Goal: Task Accomplishment & Management: Manage account settings

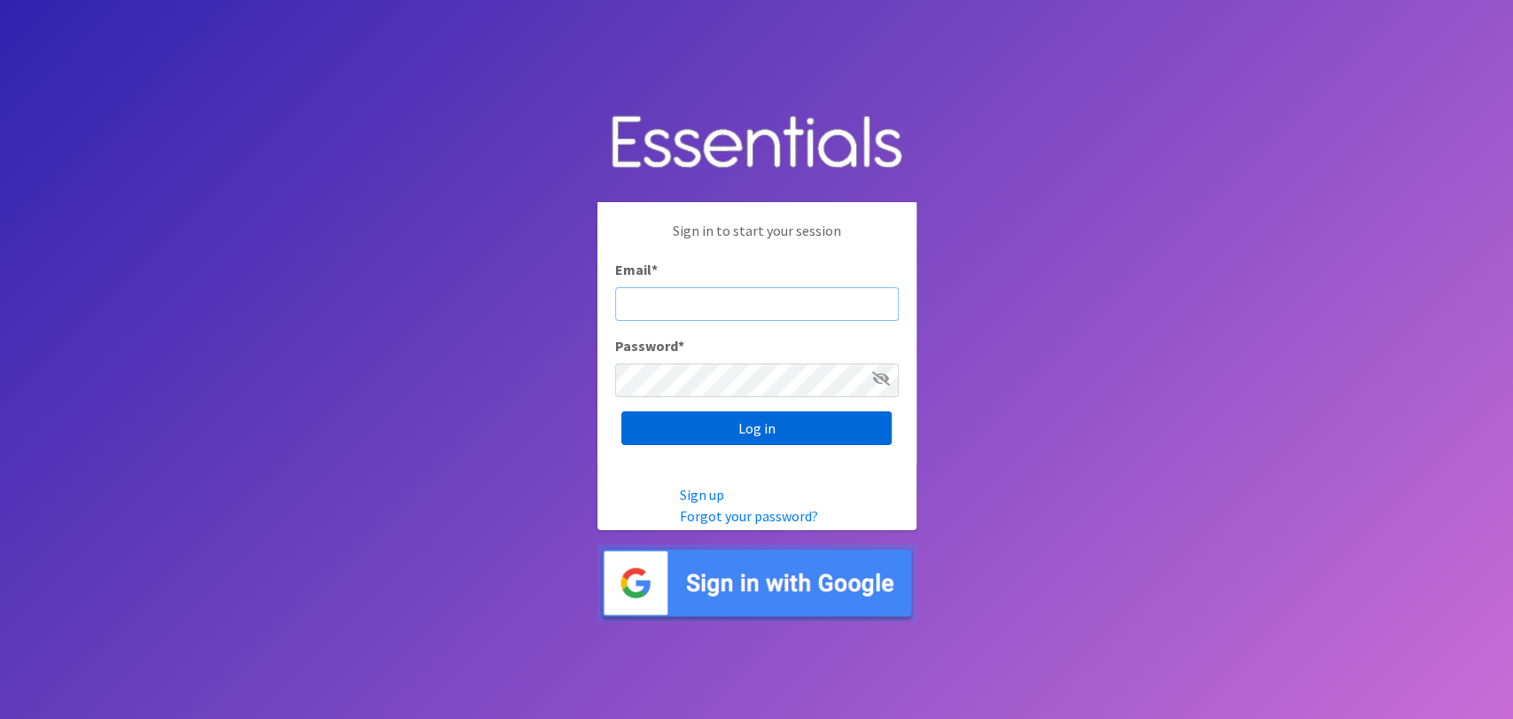
type input "analisacantu@austindiapers.org"
click at [845, 424] on input "Log in" at bounding box center [756, 428] width 270 height 34
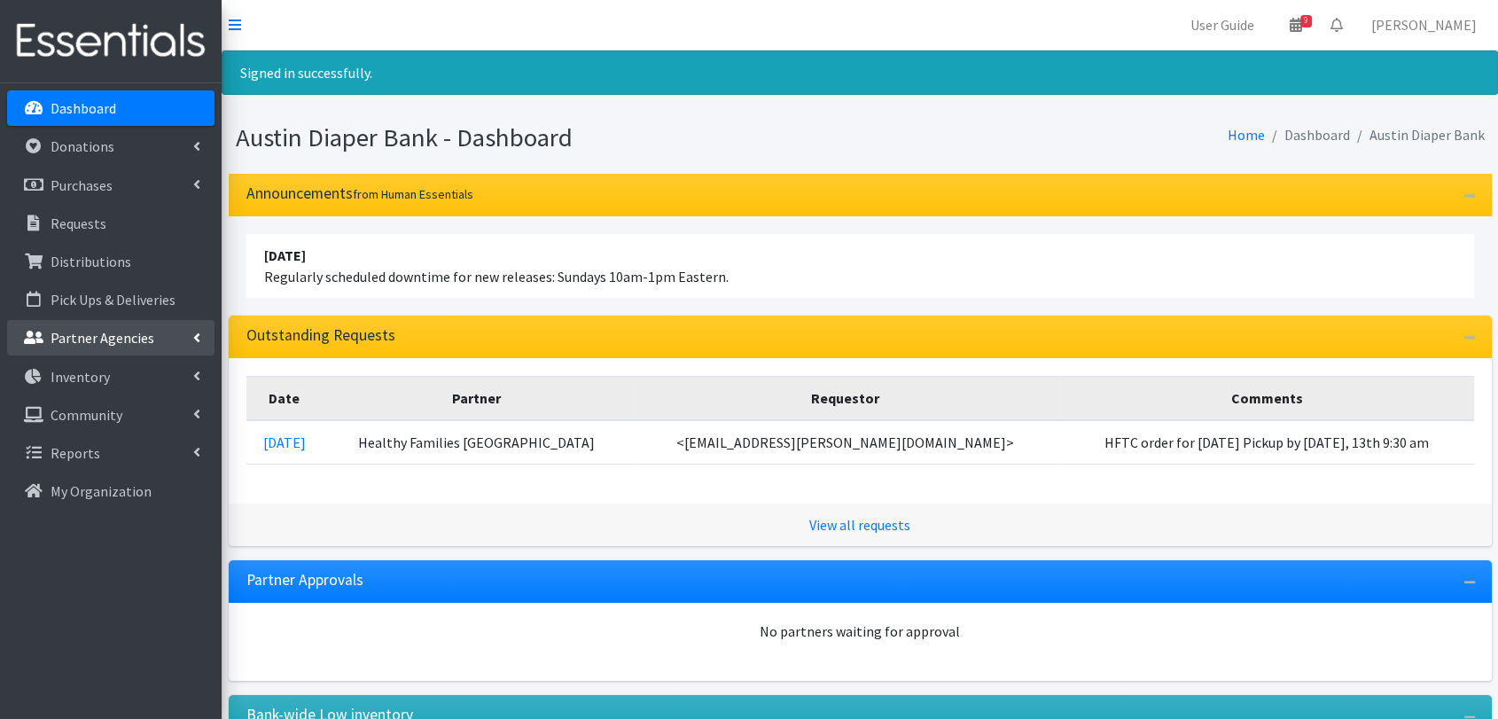
drag, startPoint x: 141, startPoint y: 336, endPoint x: 164, endPoint y: 357, distance: 31.4
click at [141, 338] on p "Partner Agencies" at bounding box center [103, 338] width 104 height 18
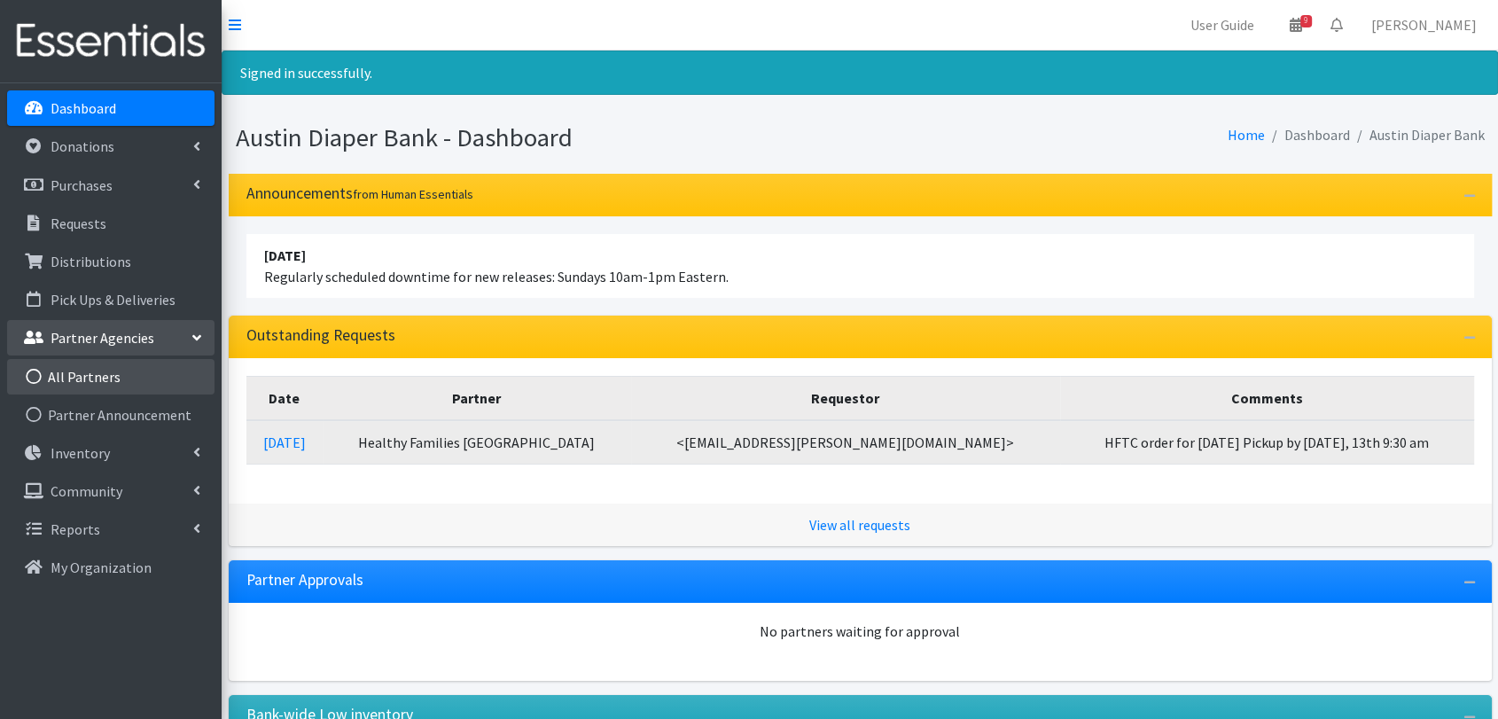
drag, startPoint x: 149, startPoint y: 373, endPoint x: 520, endPoint y: 438, distance: 377.0
click at [149, 374] on link "All Partners" at bounding box center [110, 376] width 207 height 35
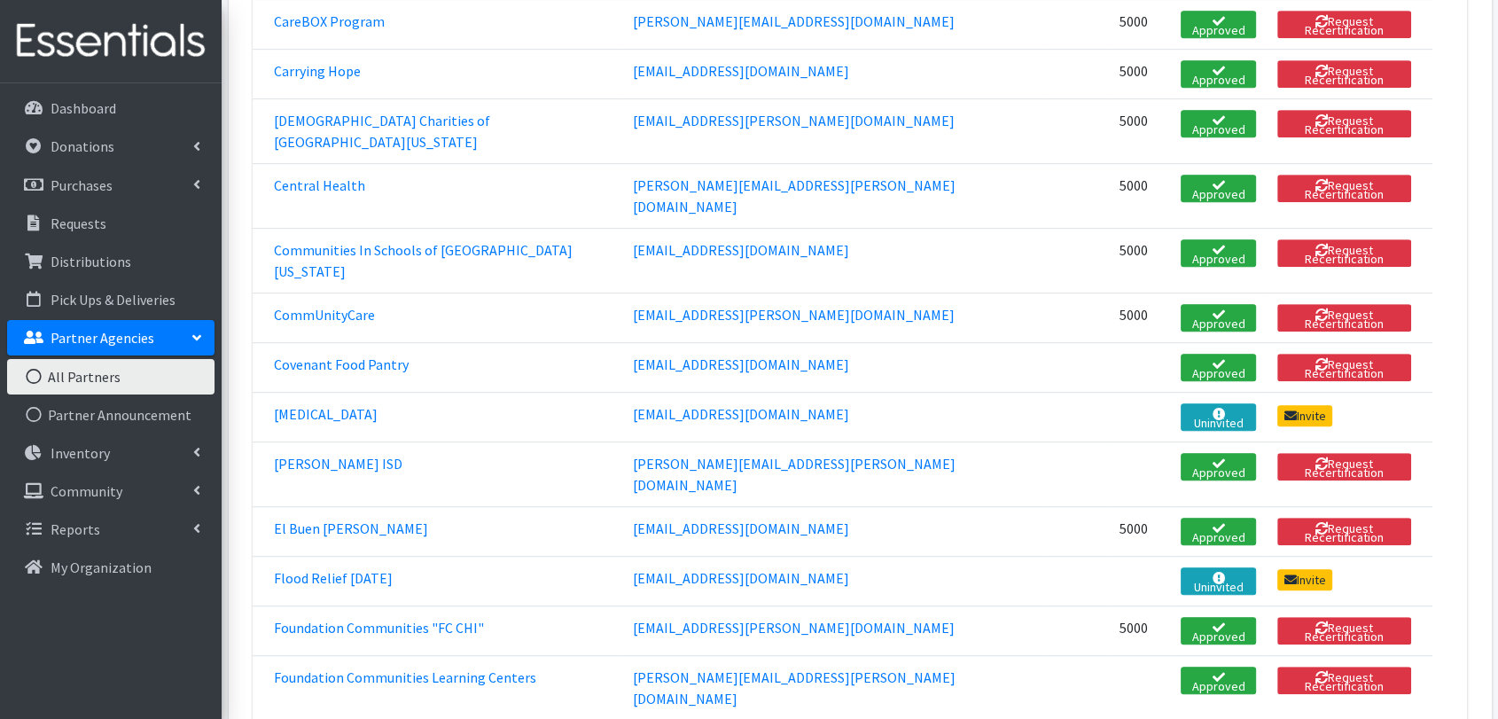
scroll to position [886, 0]
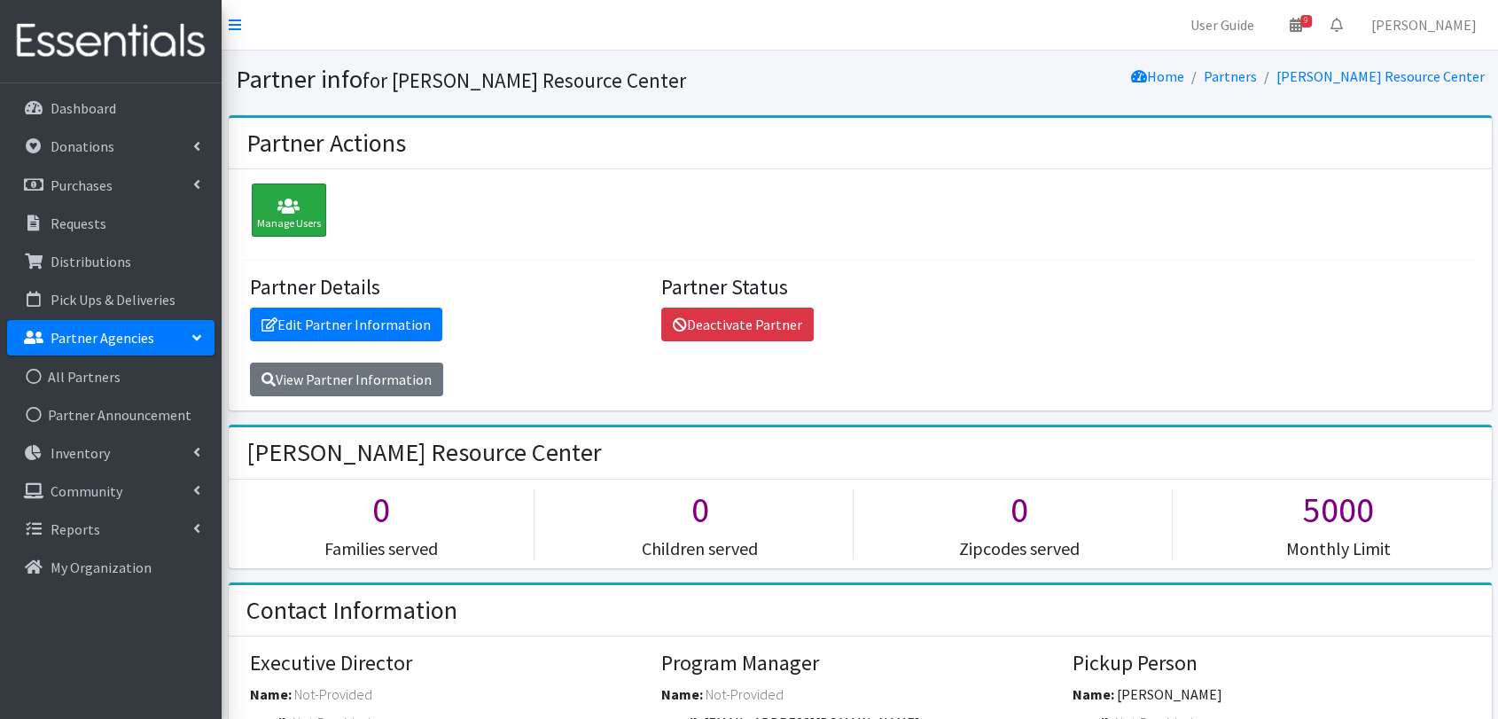
click at [294, 200] on icon at bounding box center [289, 207] width 64 height 18
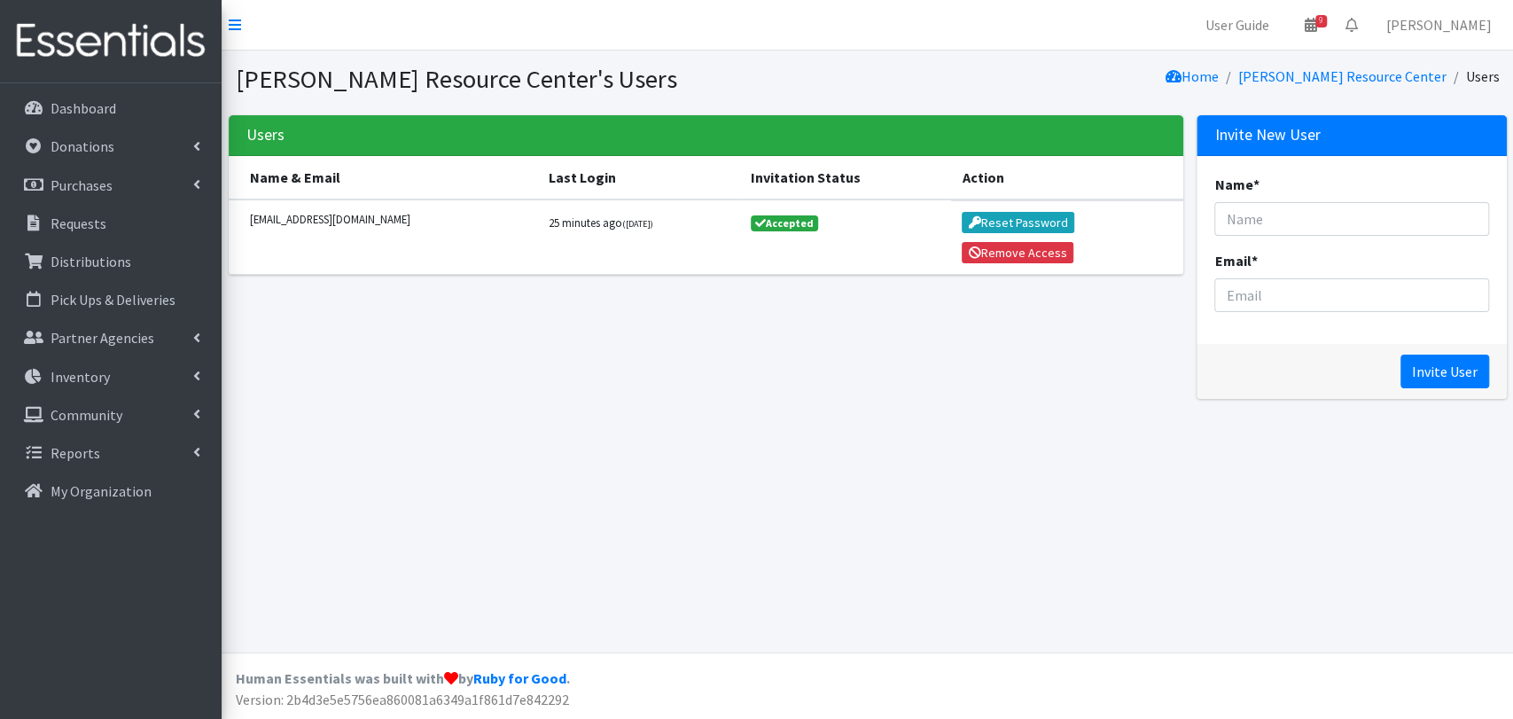
click at [683, 422] on div "Hutto Resource Center's Users Home Hutto Resource Center Users Users Name & Ema…" at bounding box center [867, 352] width 1291 height 602
click at [1303, 209] on input "Name *" at bounding box center [1351, 219] width 274 height 34
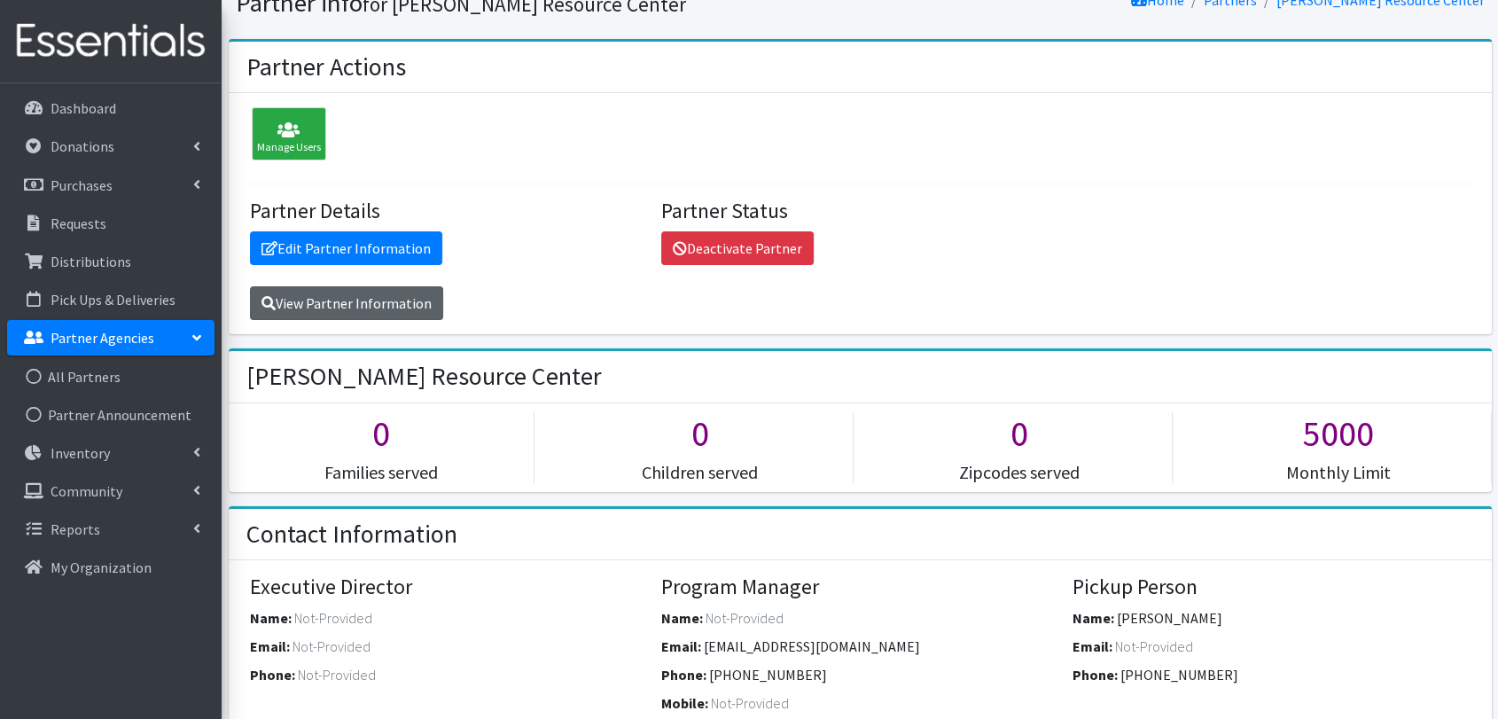
scroll to position [98, 0]
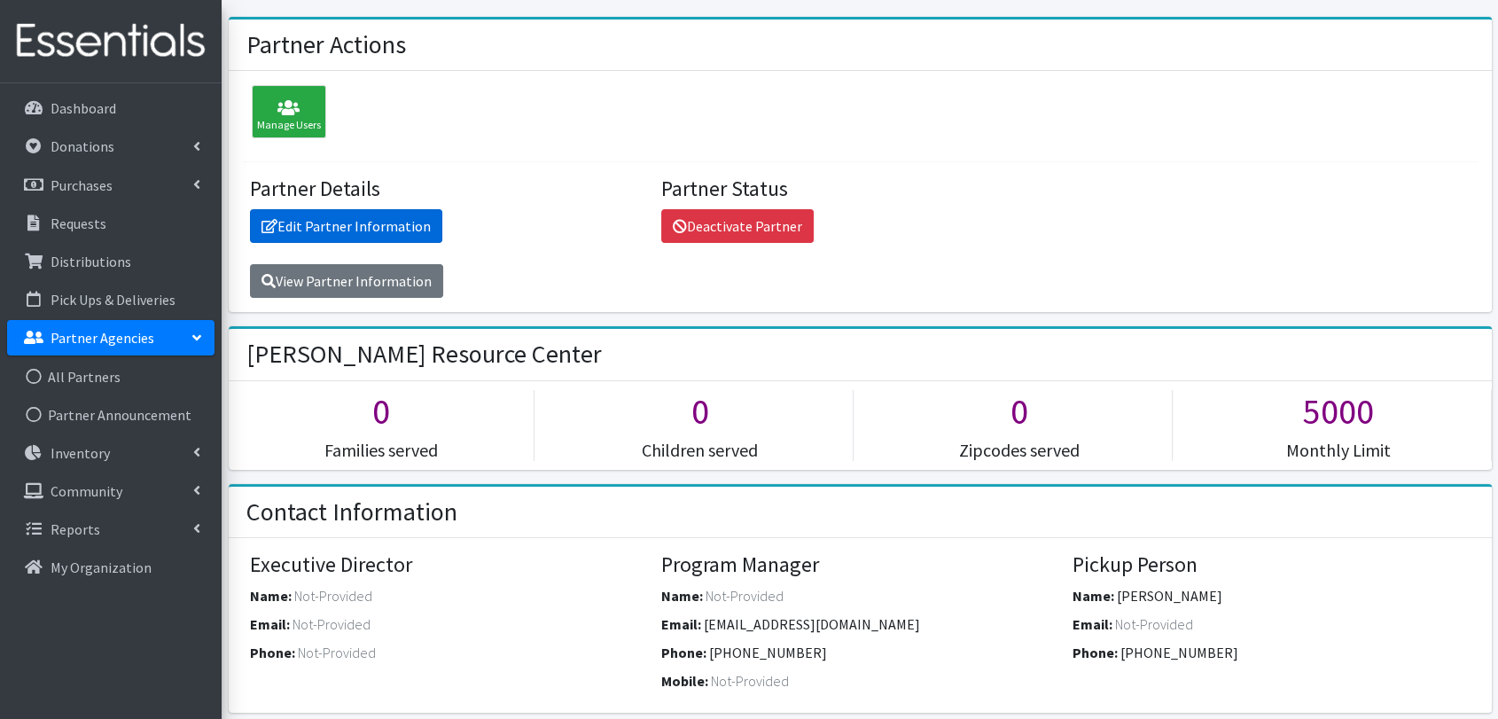
click at [355, 209] on link "Edit Partner Information" at bounding box center [346, 226] width 192 height 34
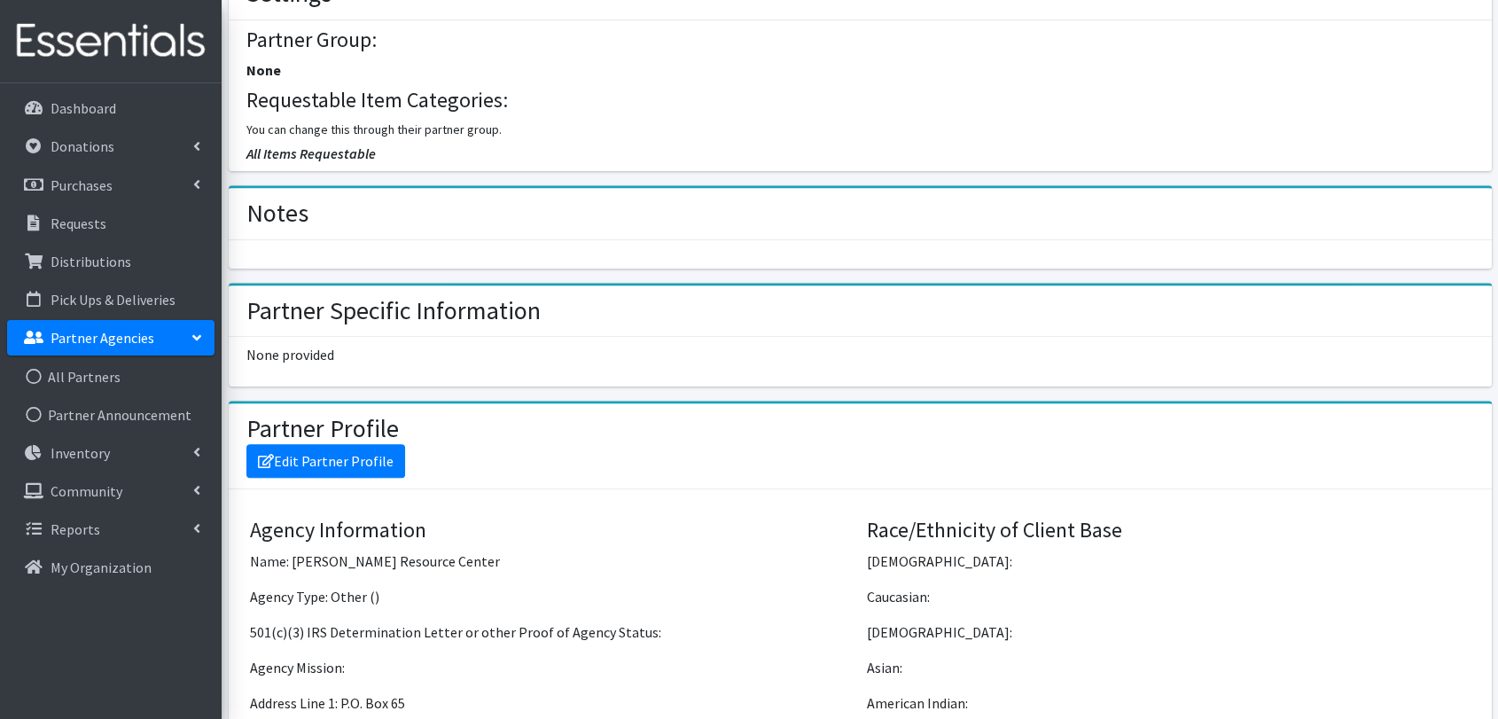
scroll to position [886, 0]
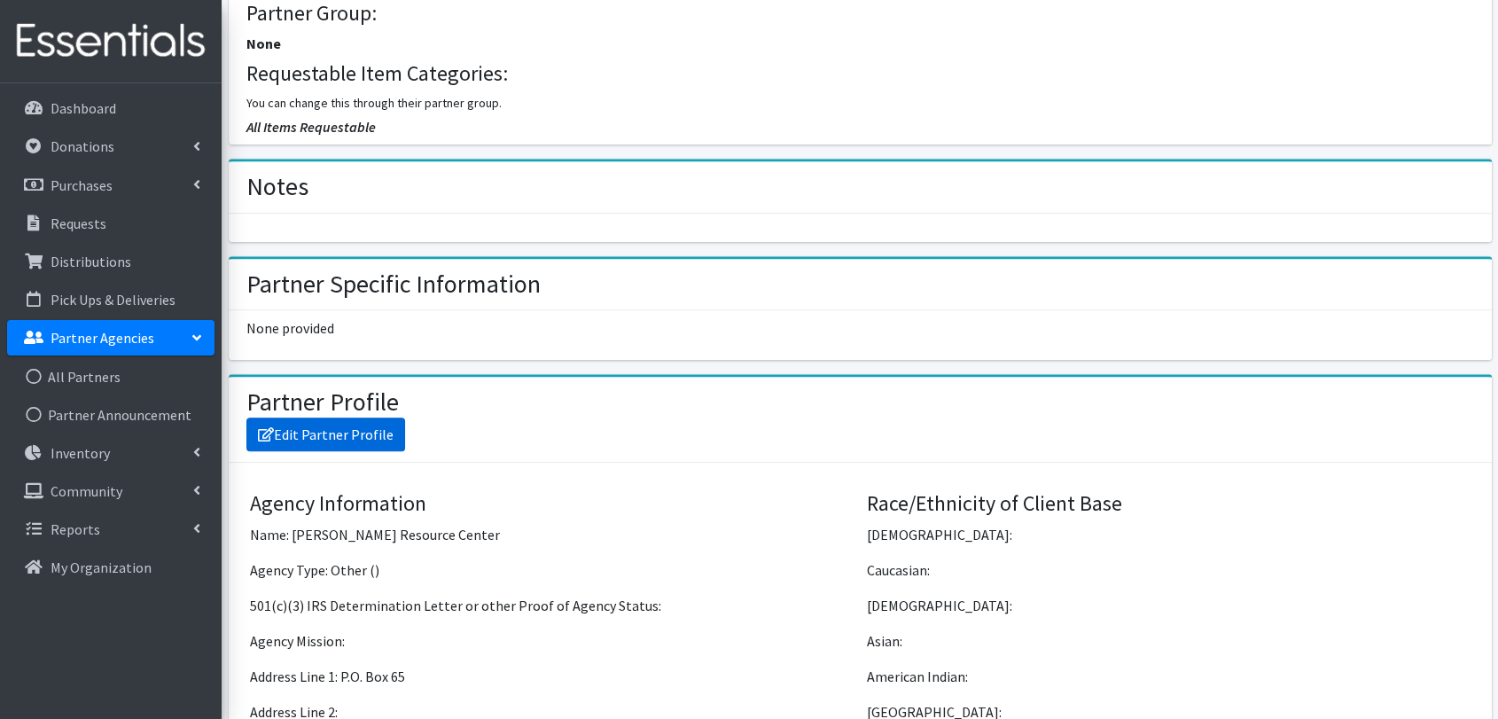
click at [288, 433] on link "Edit Partner Profile" at bounding box center [325, 434] width 159 height 34
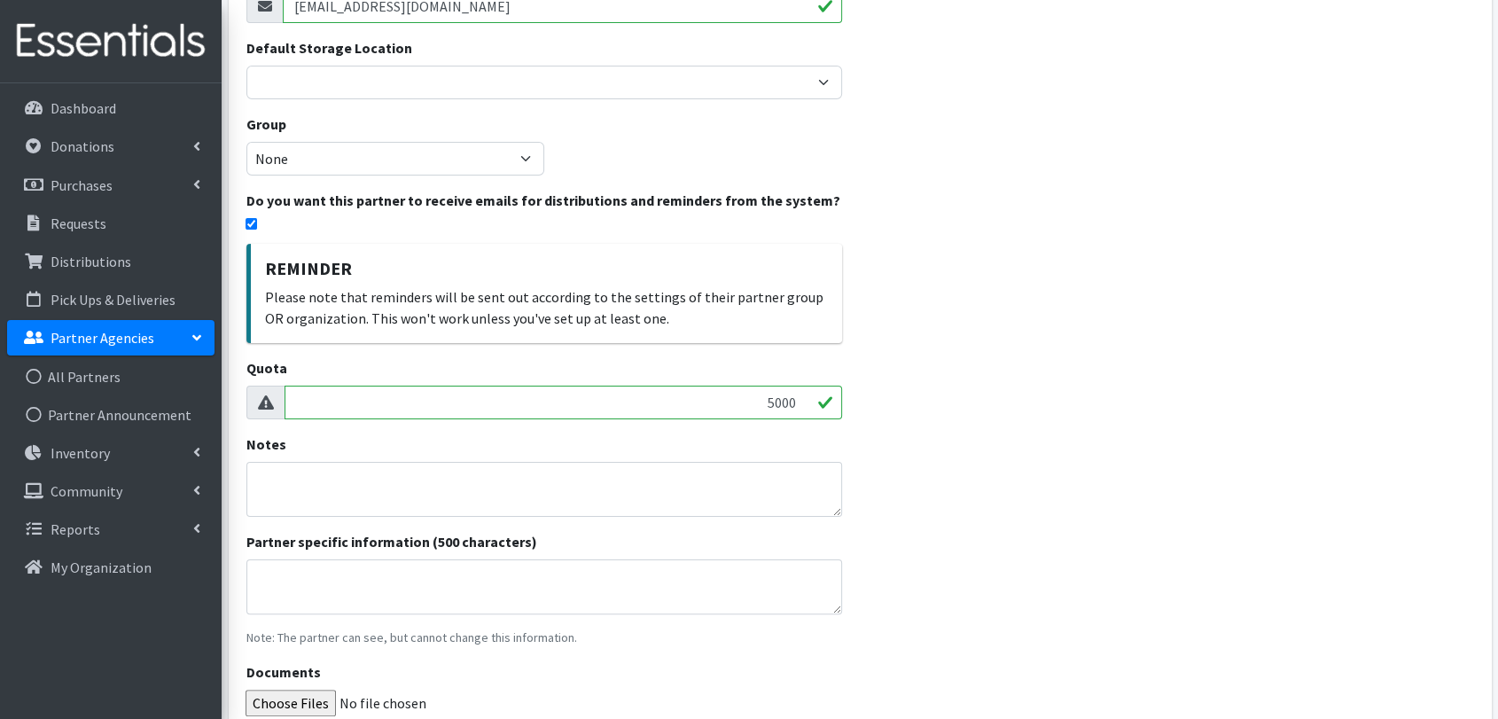
scroll to position [411, 0]
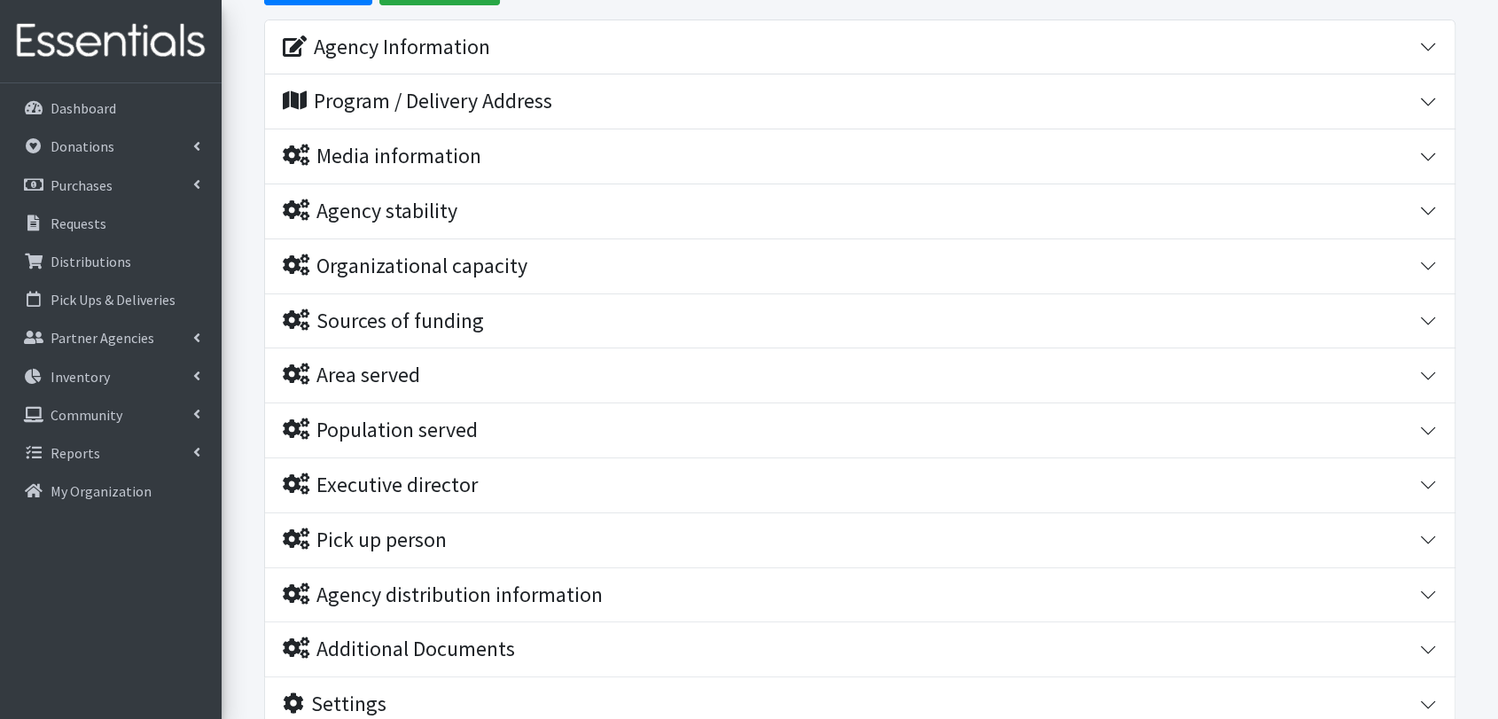
scroll to position [370, 0]
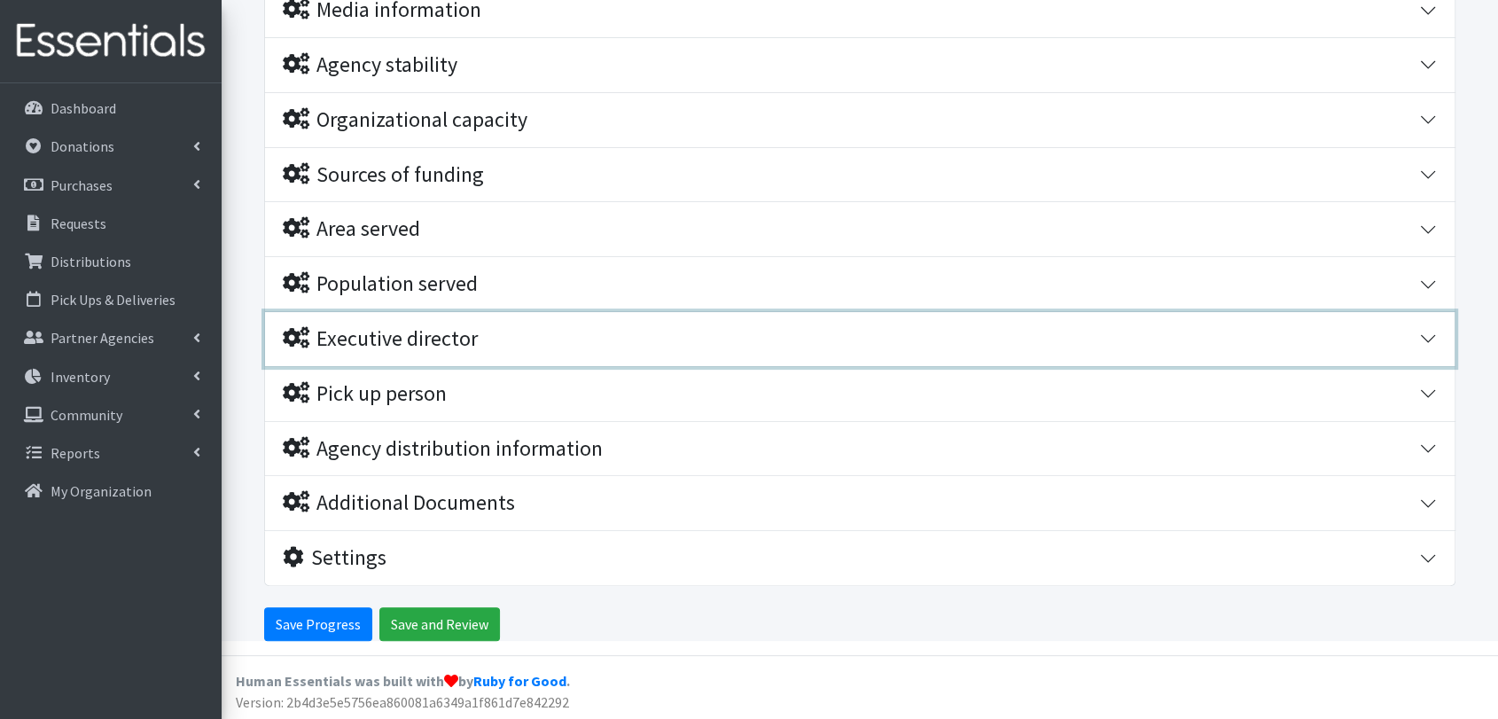
click at [414, 344] on div "Executive director" at bounding box center [380, 339] width 195 height 26
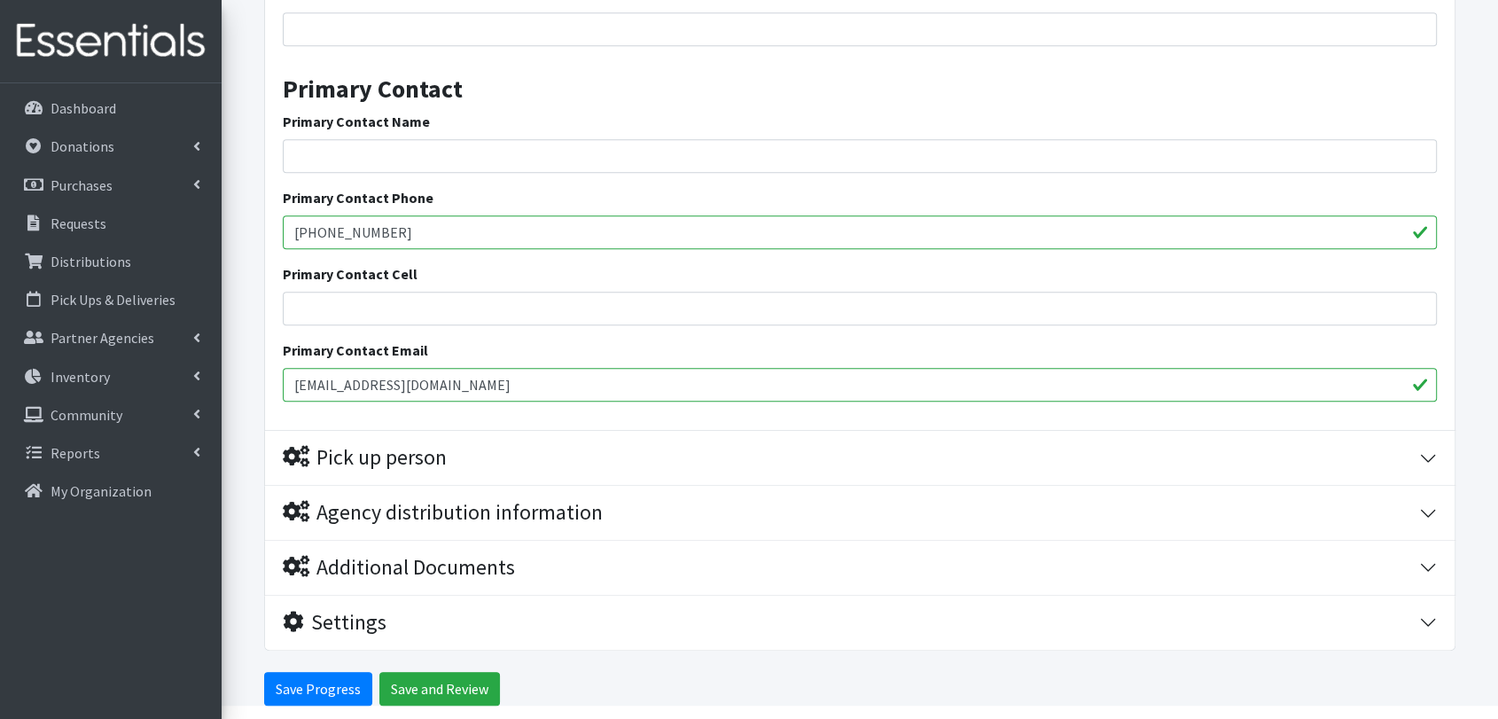
scroll to position [885, 0]
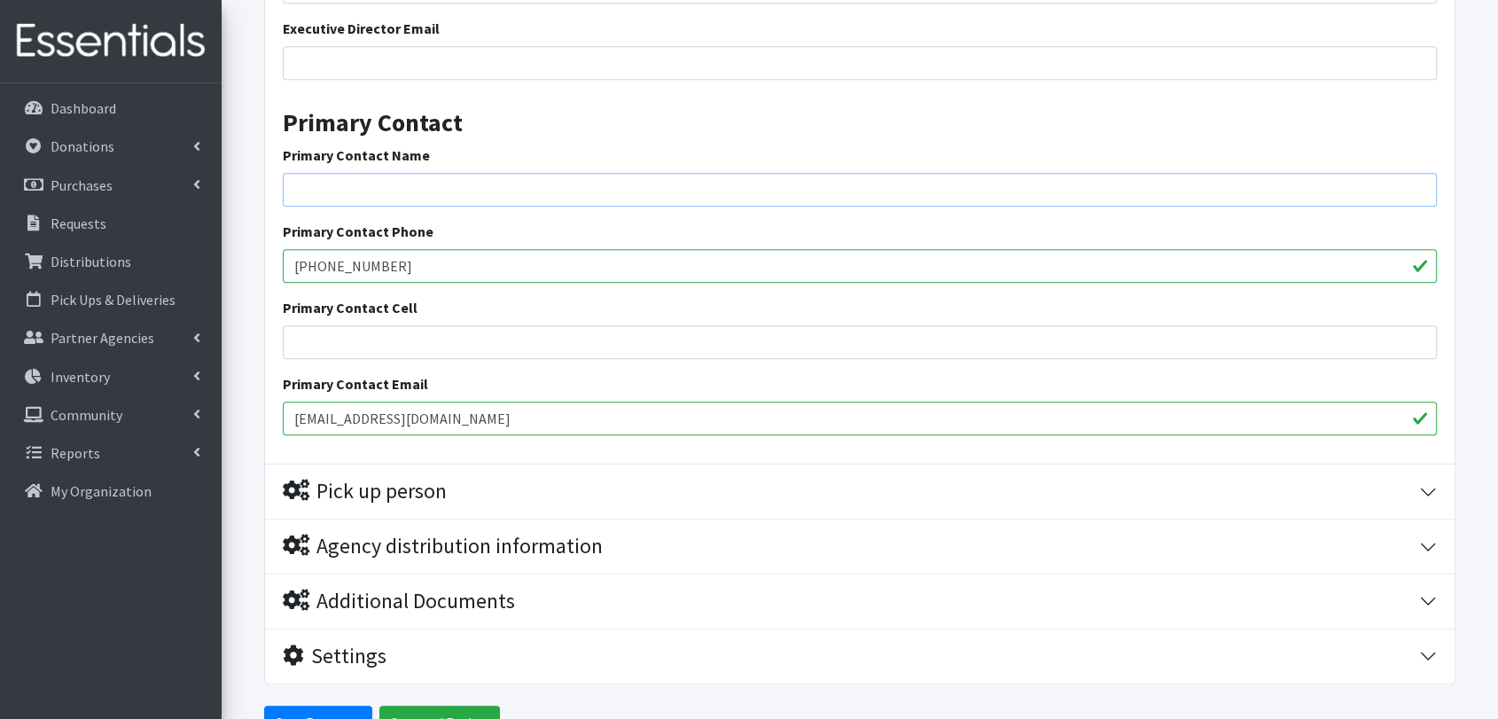
click at [391, 200] on input "Primary Contact Name" at bounding box center [860, 190] width 1154 height 34
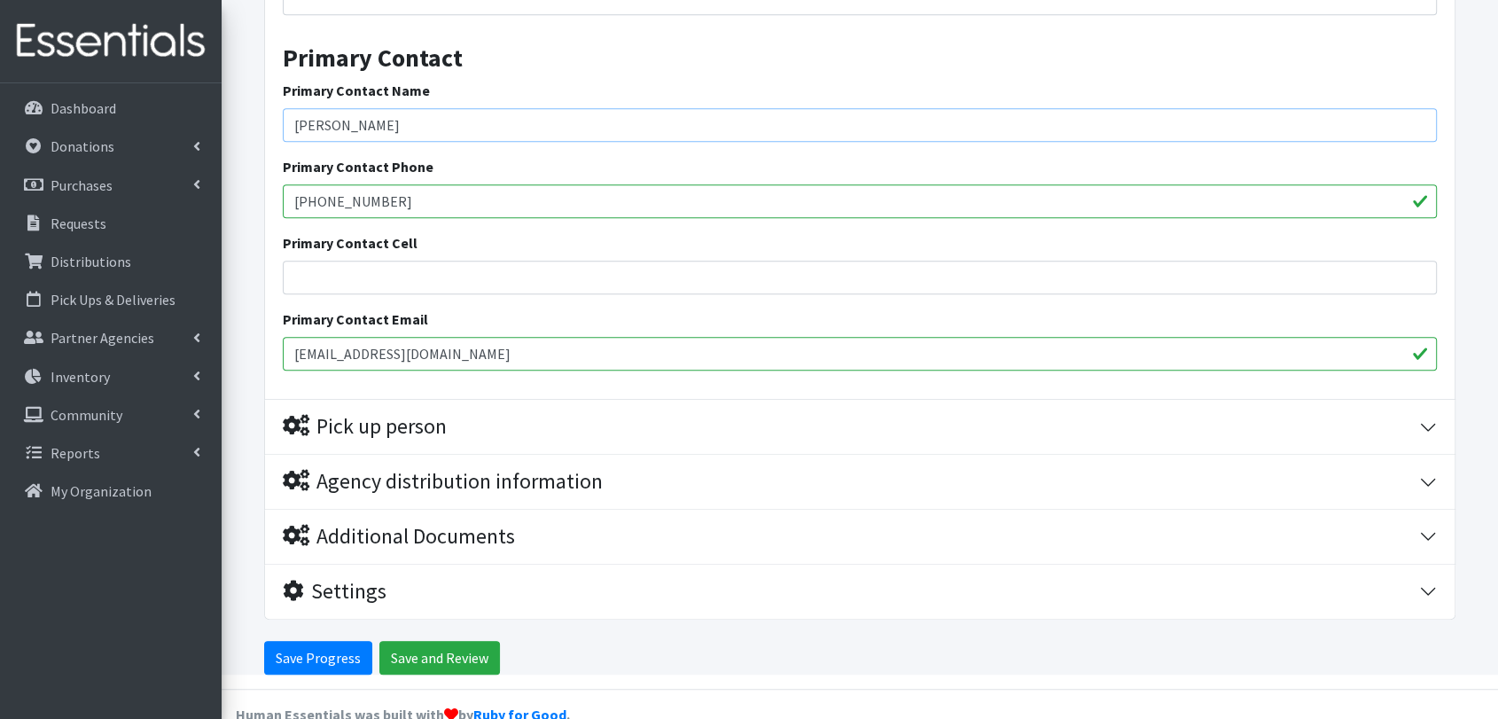
scroll to position [983, 0]
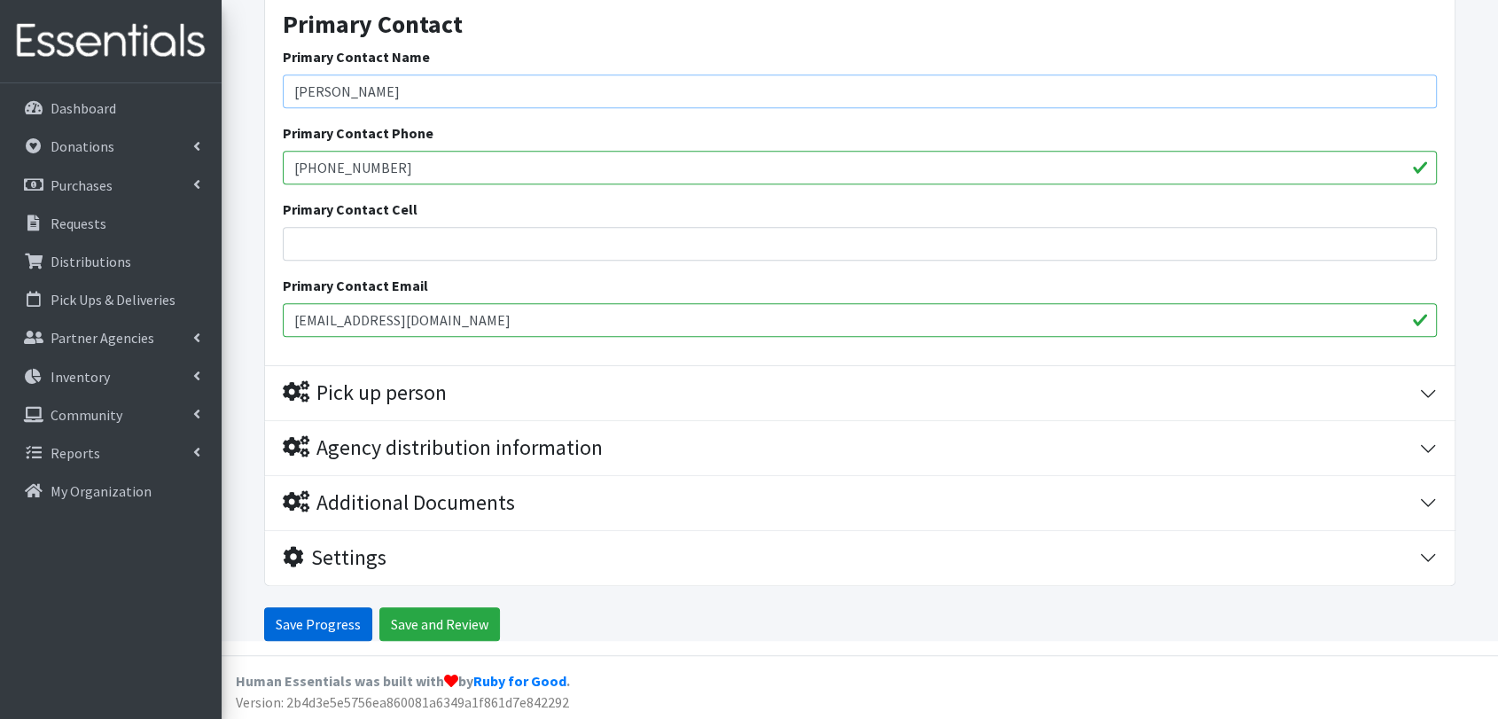
type input "[PERSON_NAME]"
click at [351, 615] on input "Save Progress" at bounding box center [318, 624] width 108 height 34
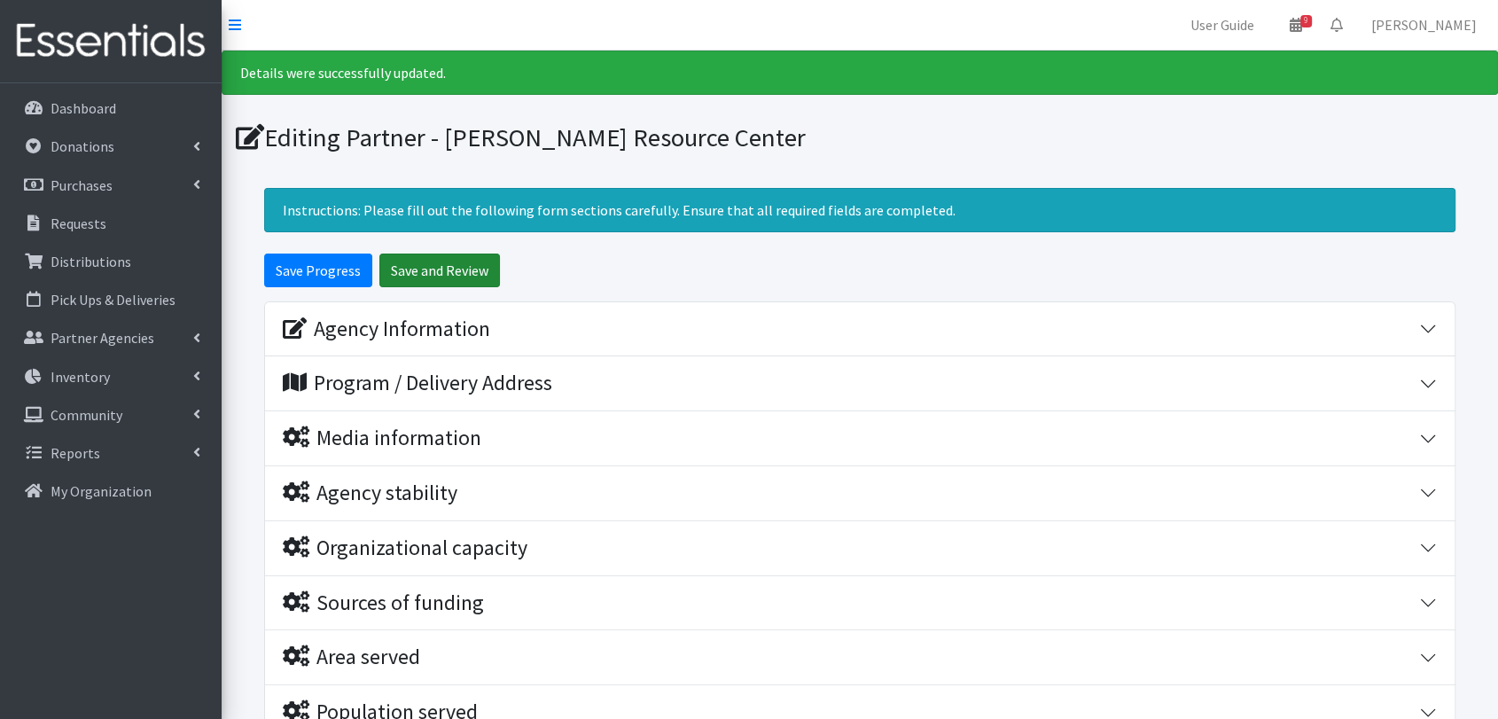
click at [455, 264] on input "Save and Review" at bounding box center [439, 271] width 121 height 34
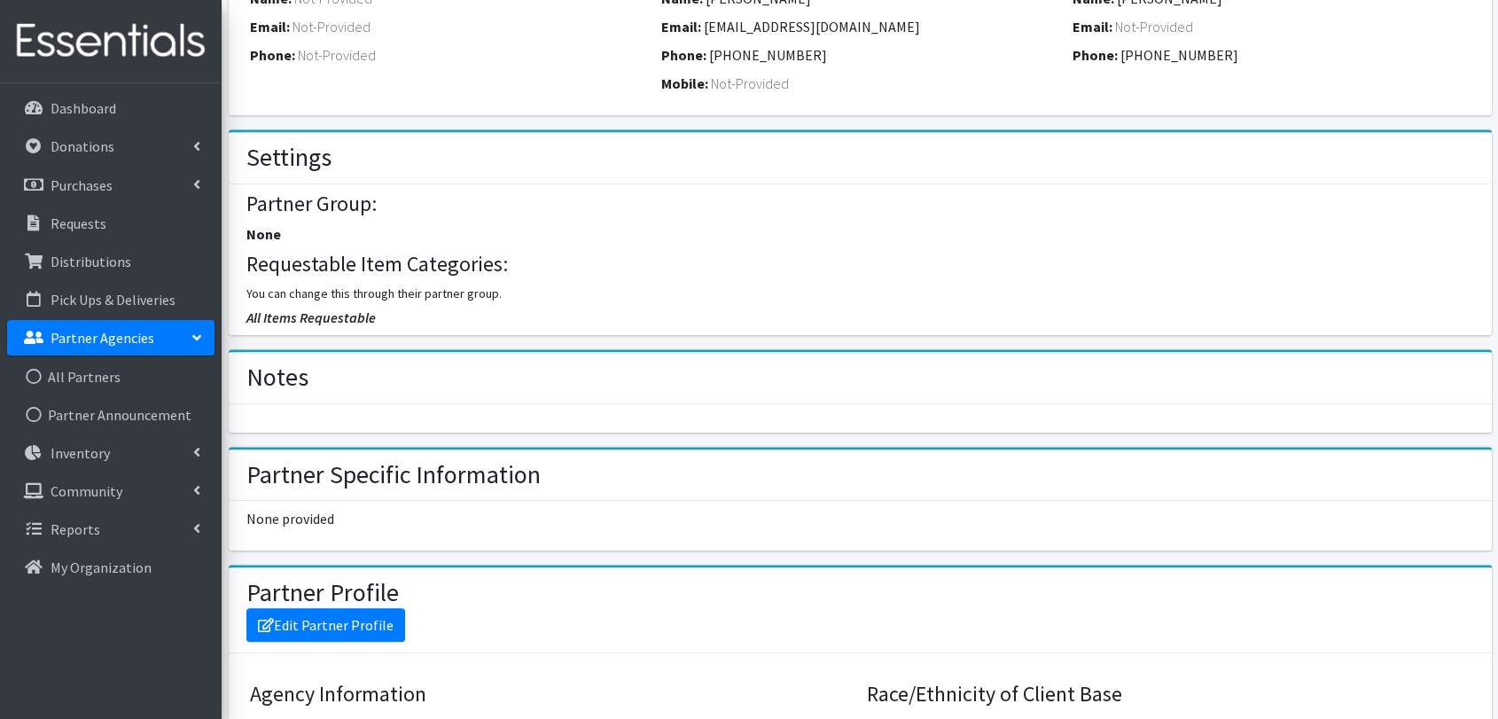
scroll to position [823, 0]
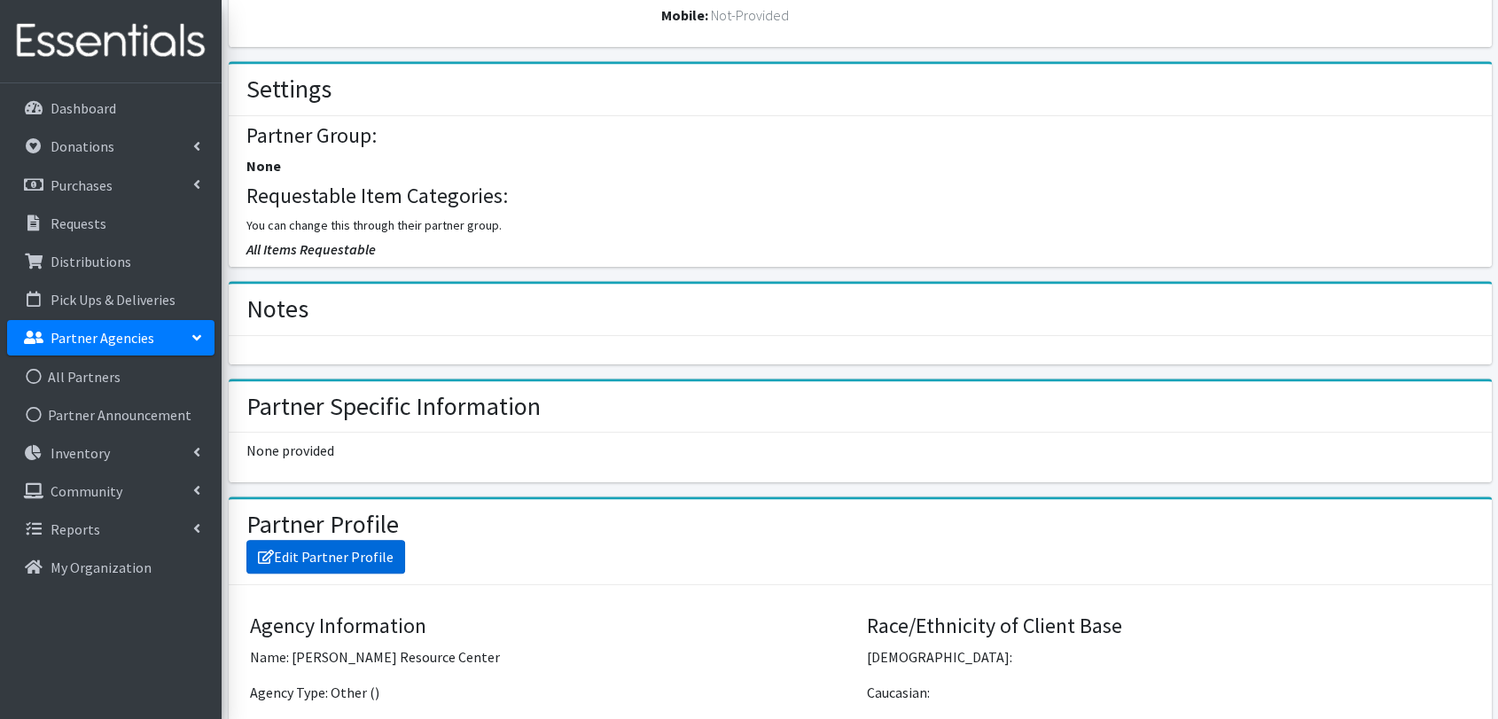
click at [378, 555] on link "Edit Partner Profile" at bounding box center [325, 557] width 159 height 34
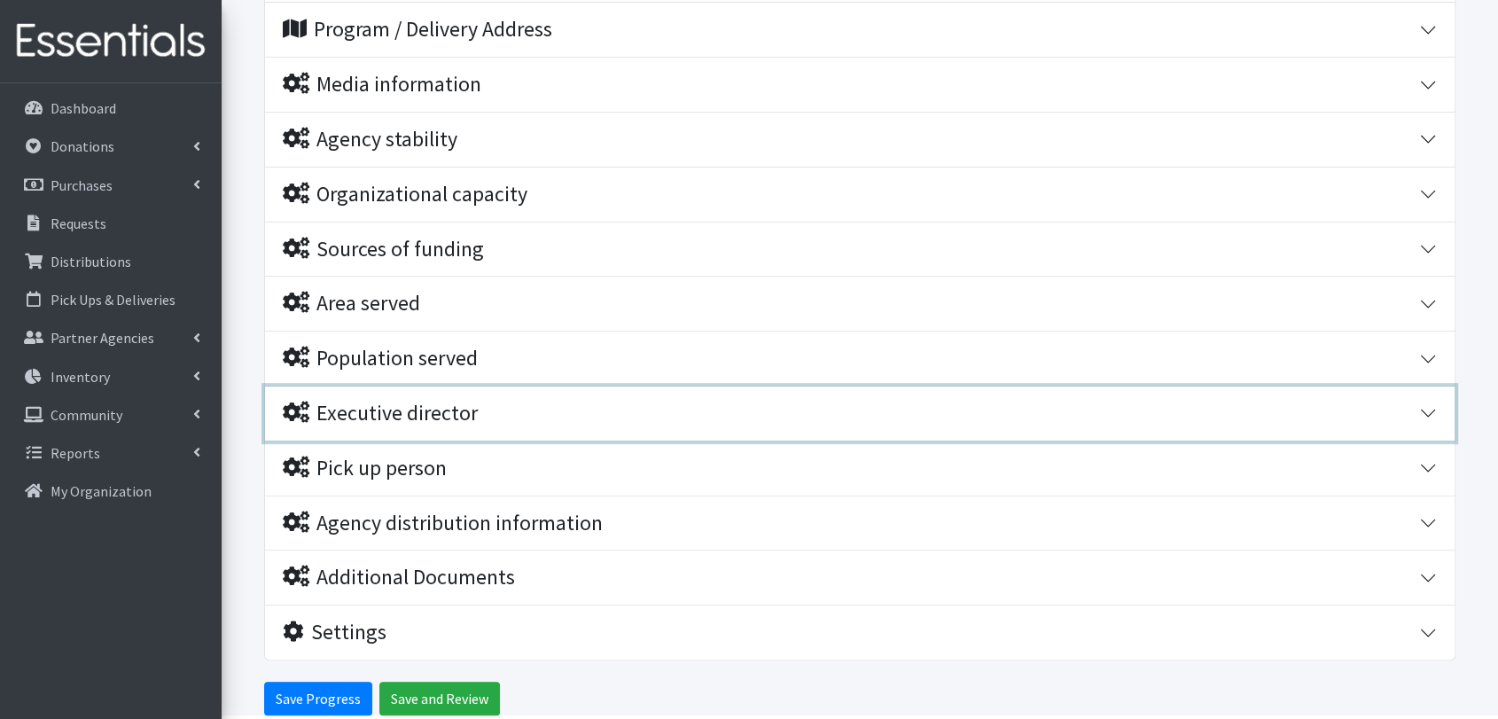
click at [463, 410] on div "Executive director" at bounding box center [380, 414] width 195 height 26
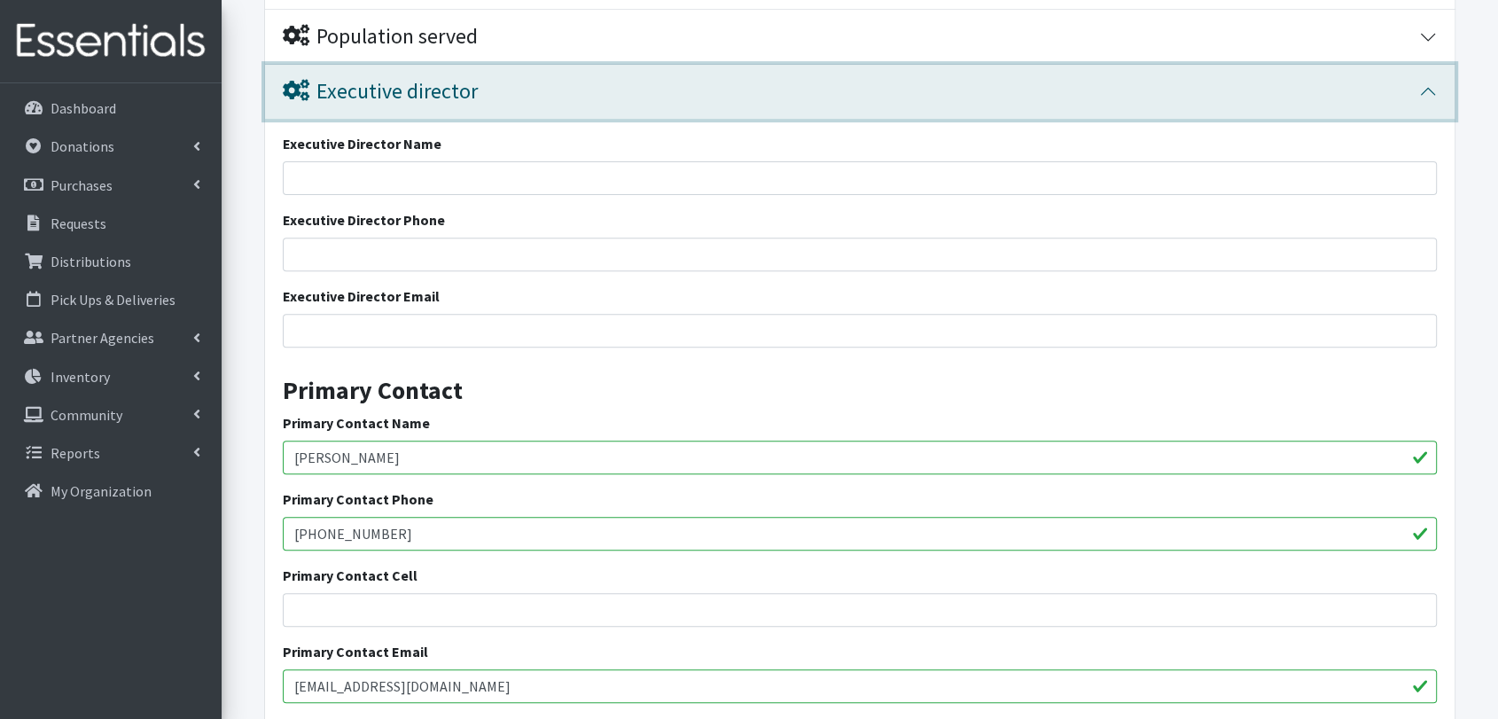
scroll to position [612, 0]
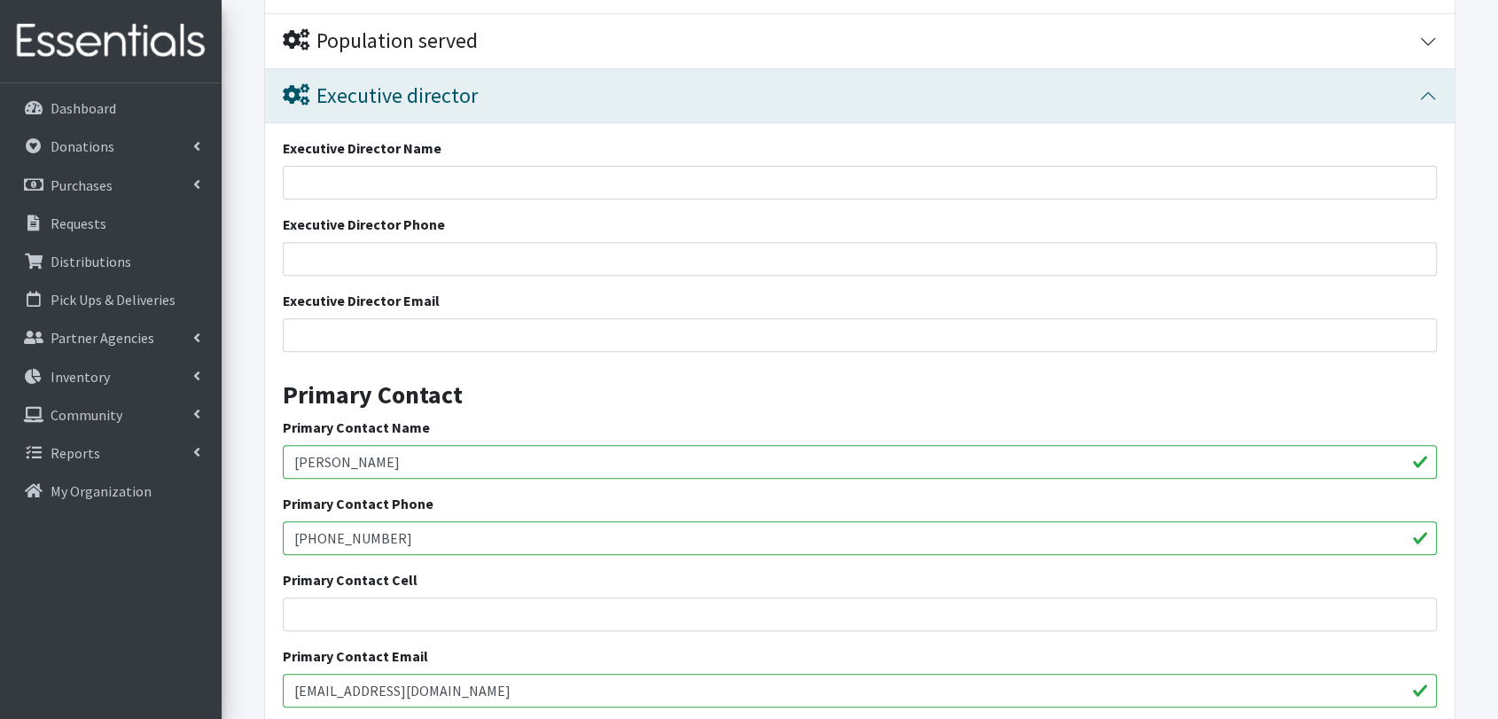
click at [426, 458] on input "[PERSON_NAME]" at bounding box center [860, 462] width 1154 height 34
drag, startPoint x: 426, startPoint y: 460, endPoint x: 301, endPoint y: 459, distance: 125.0
click at [285, 459] on input "[PERSON_NAME]" at bounding box center [860, 462] width 1154 height 34
click at [388, 160] on div "Executive Director Name" at bounding box center [860, 168] width 1154 height 62
click at [391, 174] on input "Executive Director Name" at bounding box center [860, 183] width 1154 height 34
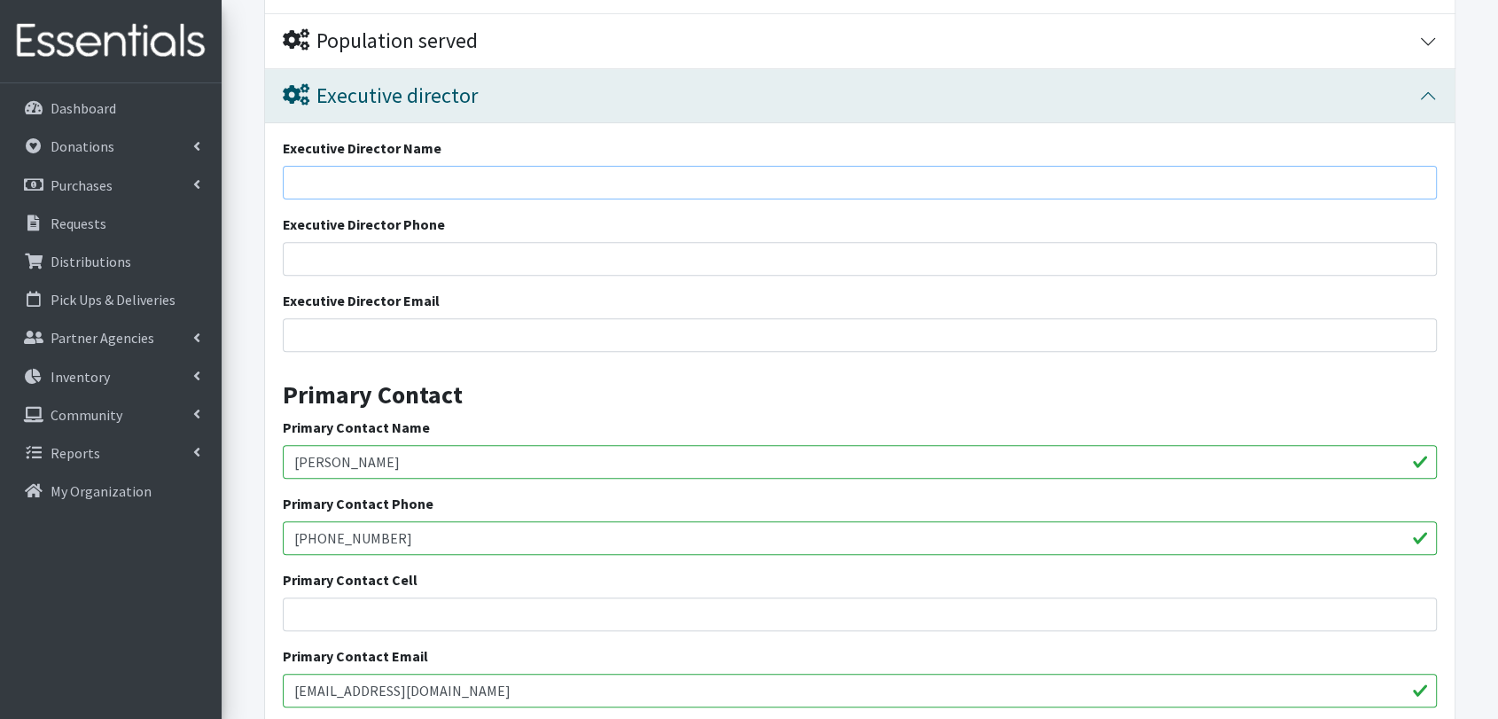
paste input "[PERSON_NAME]"
type input "[PERSON_NAME]"
drag, startPoint x: 388, startPoint y: 541, endPoint x: 293, endPoint y: 531, distance: 95.3
click at [289, 531] on input "[PHONE_NUMBER]" at bounding box center [860, 538] width 1154 height 34
paste input "[PERSON_NAME]"
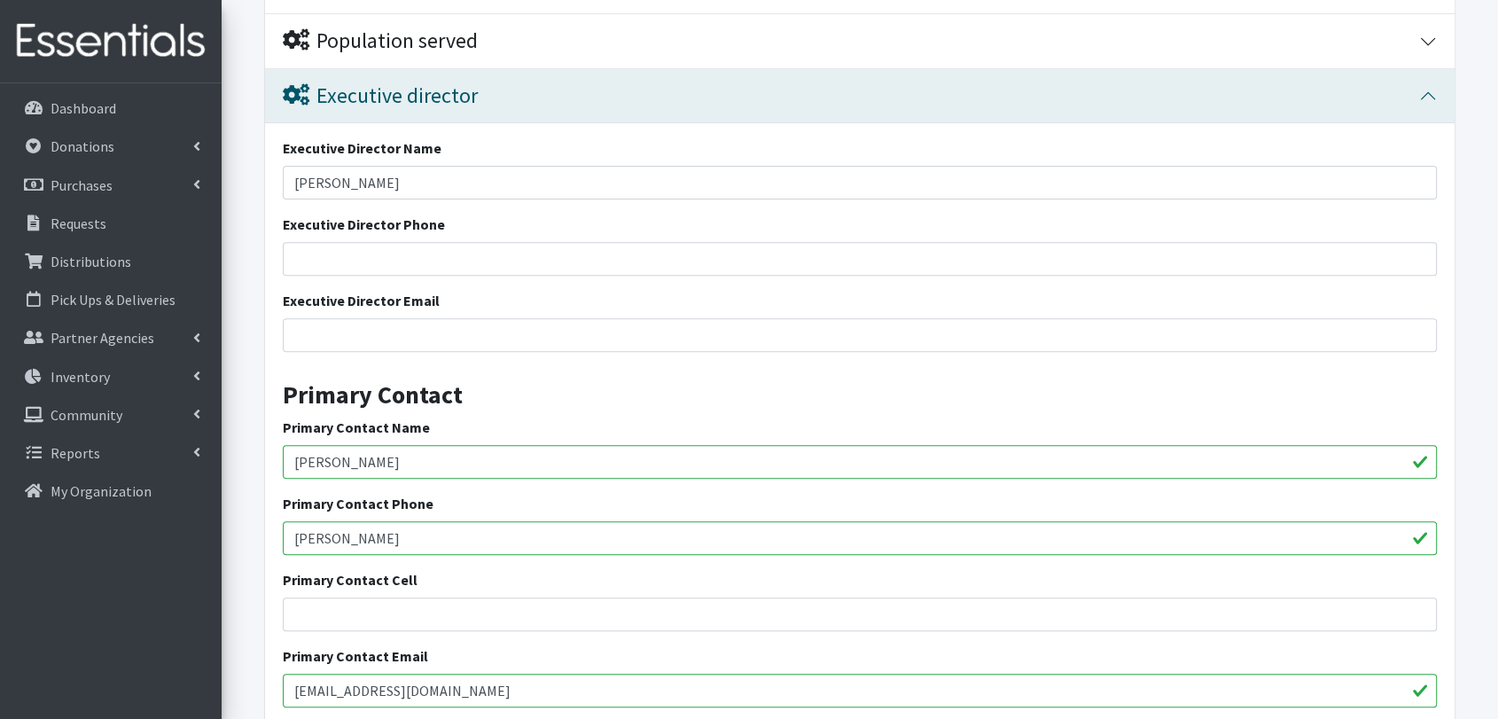
type input "[PHONE_NUMBER]"
click at [353, 264] on input "Executive Director Phone" at bounding box center [860, 259] width 1154 height 34
paste input "[PHONE_NUMBER]"
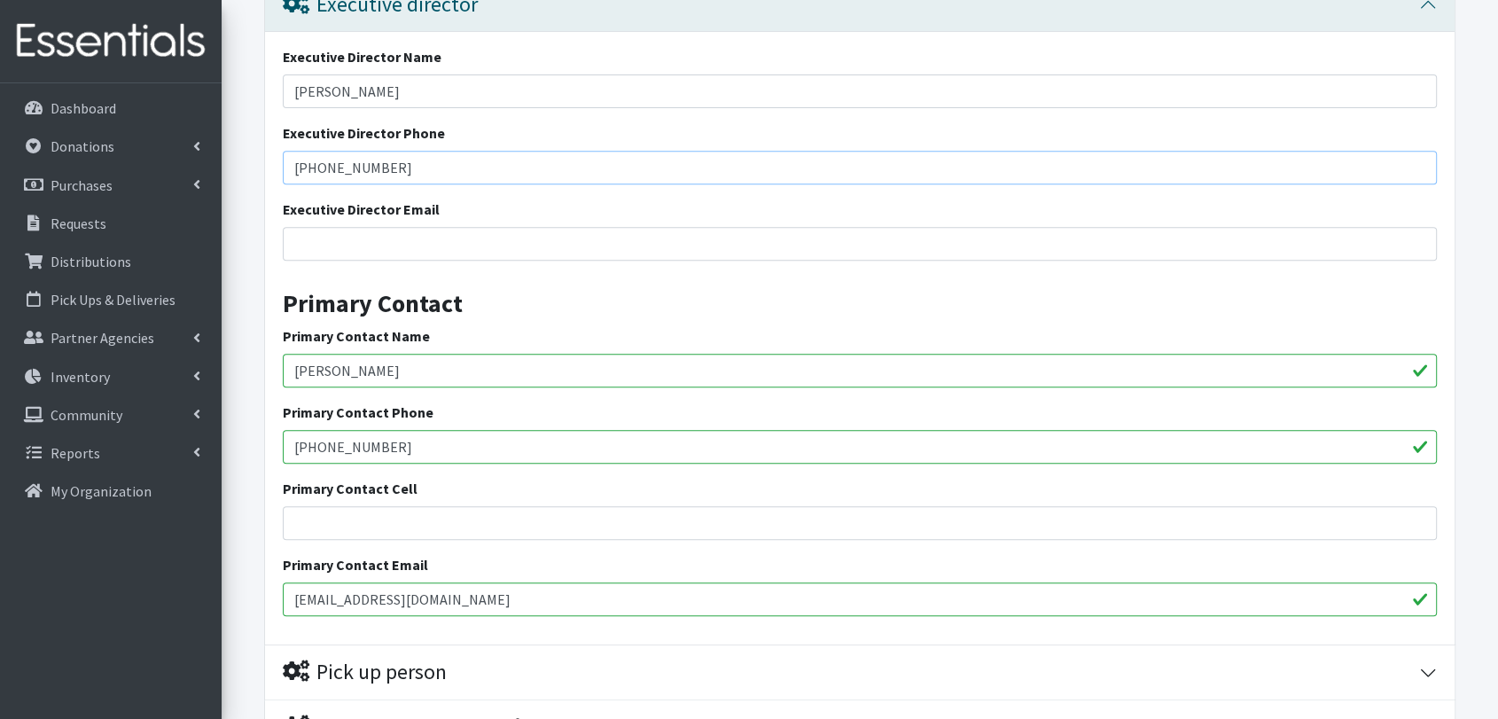
scroll to position [809, 0]
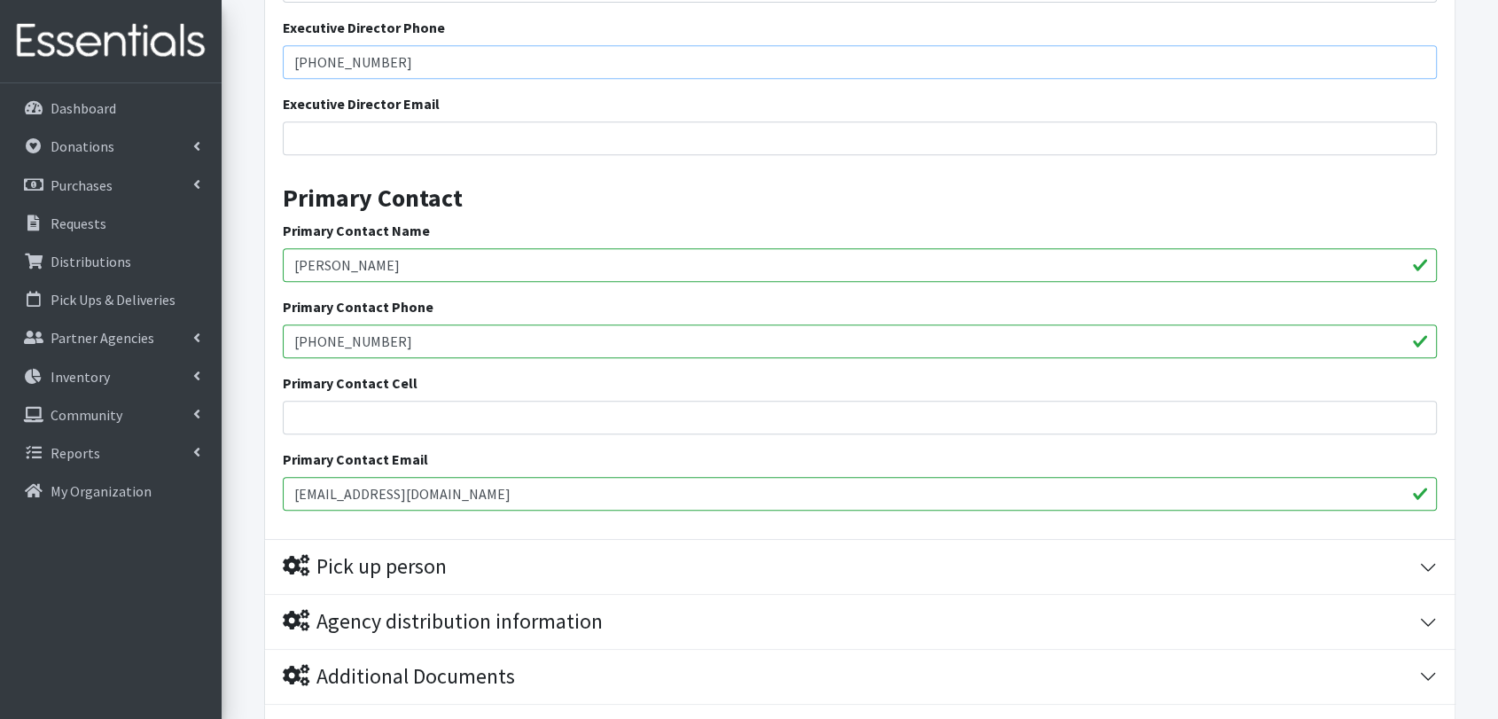
type input "[PHONE_NUMBER]"
drag, startPoint x: 549, startPoint y: 488, endPoint x: 221, endPoint y: 473, distance: 328.3
click at [221, 473] on div "User Guide 9 9 Pick-ups remaining this week View Calendar 0 Requests 0 Partner …" at bounding box center [749, 43] width 1498 height 1705
click at [357, 114] on div "Executive Director Email" at bounding box center [860, 124] width 1154 height 62
click at [369, 128] on input "Executive Director Email" at bounding box center [860, 138] width 1154 height 34
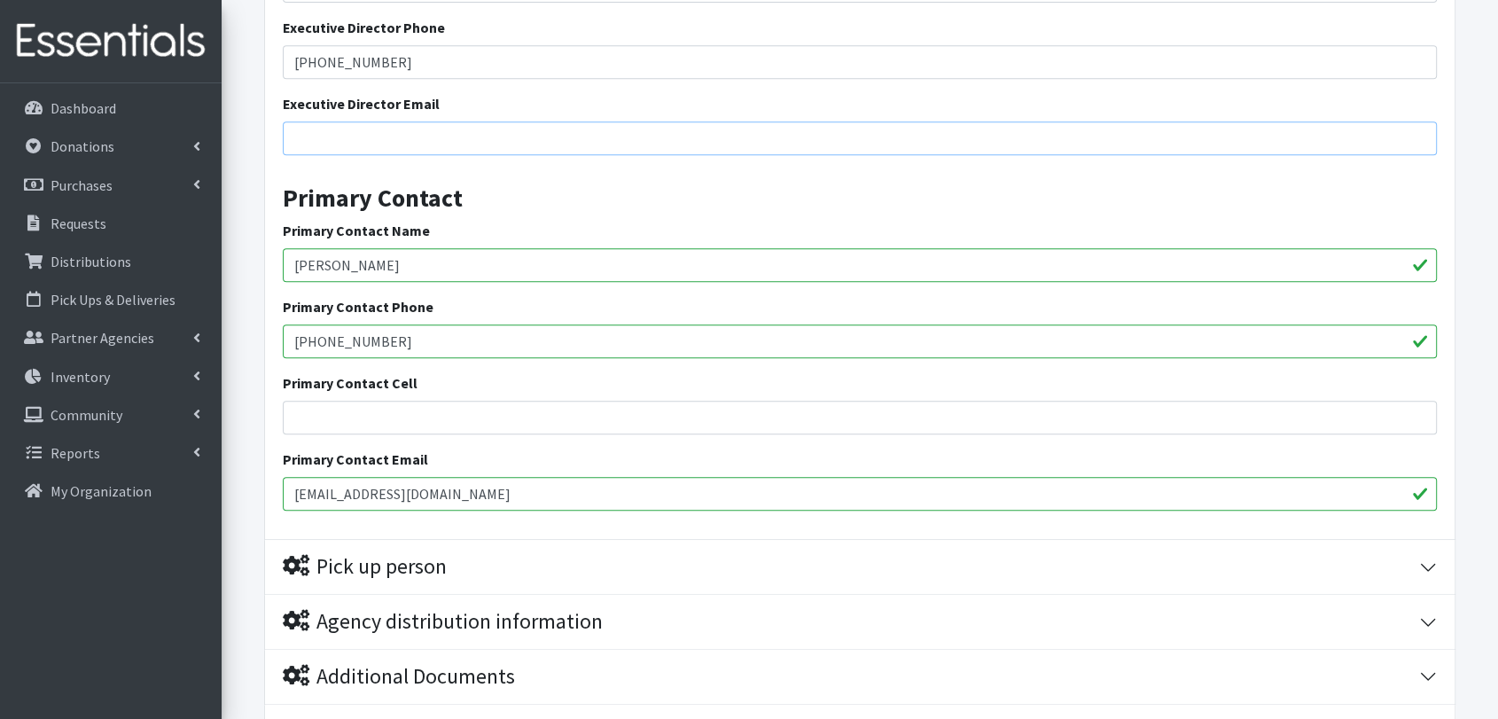
paste input "[EMAIL_ADDRESS][DOMAIN_NAME]"
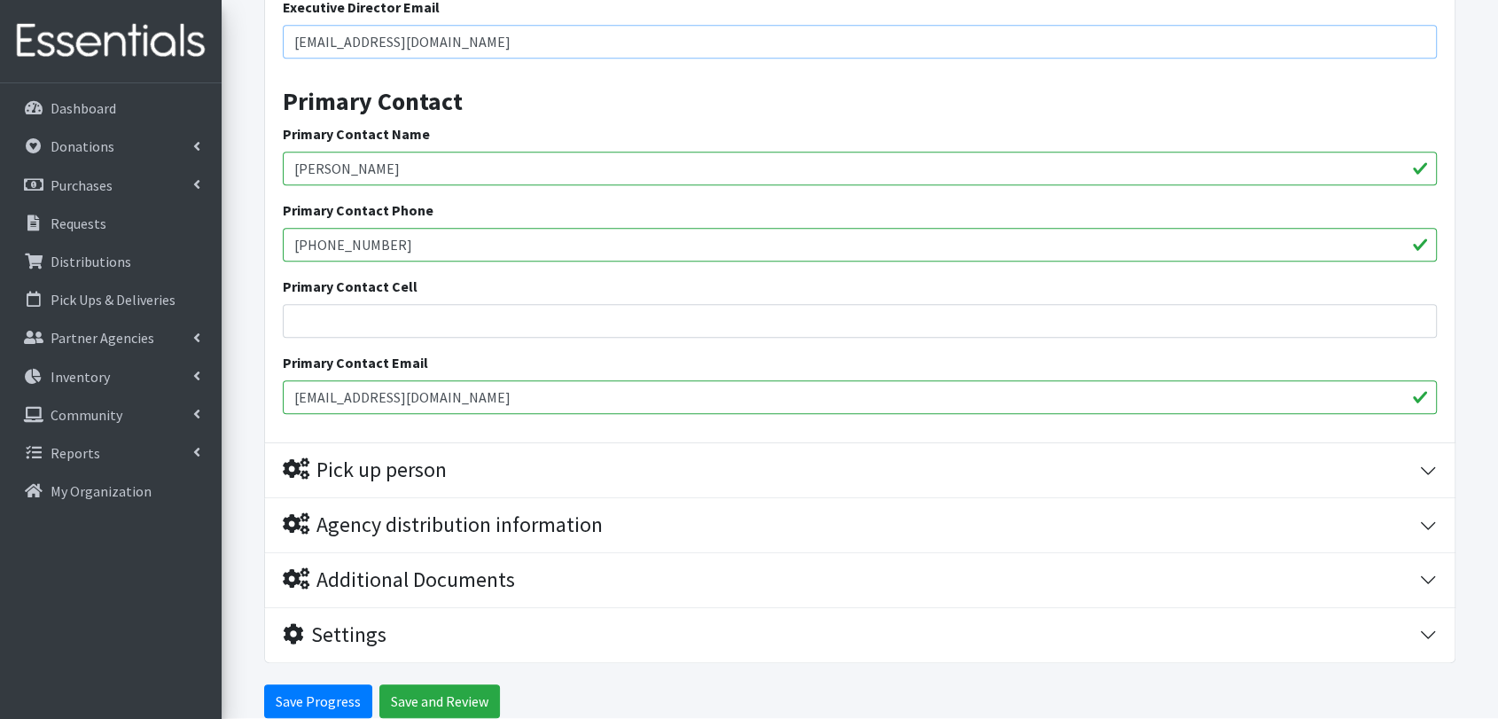
scroll to position [983, 0]
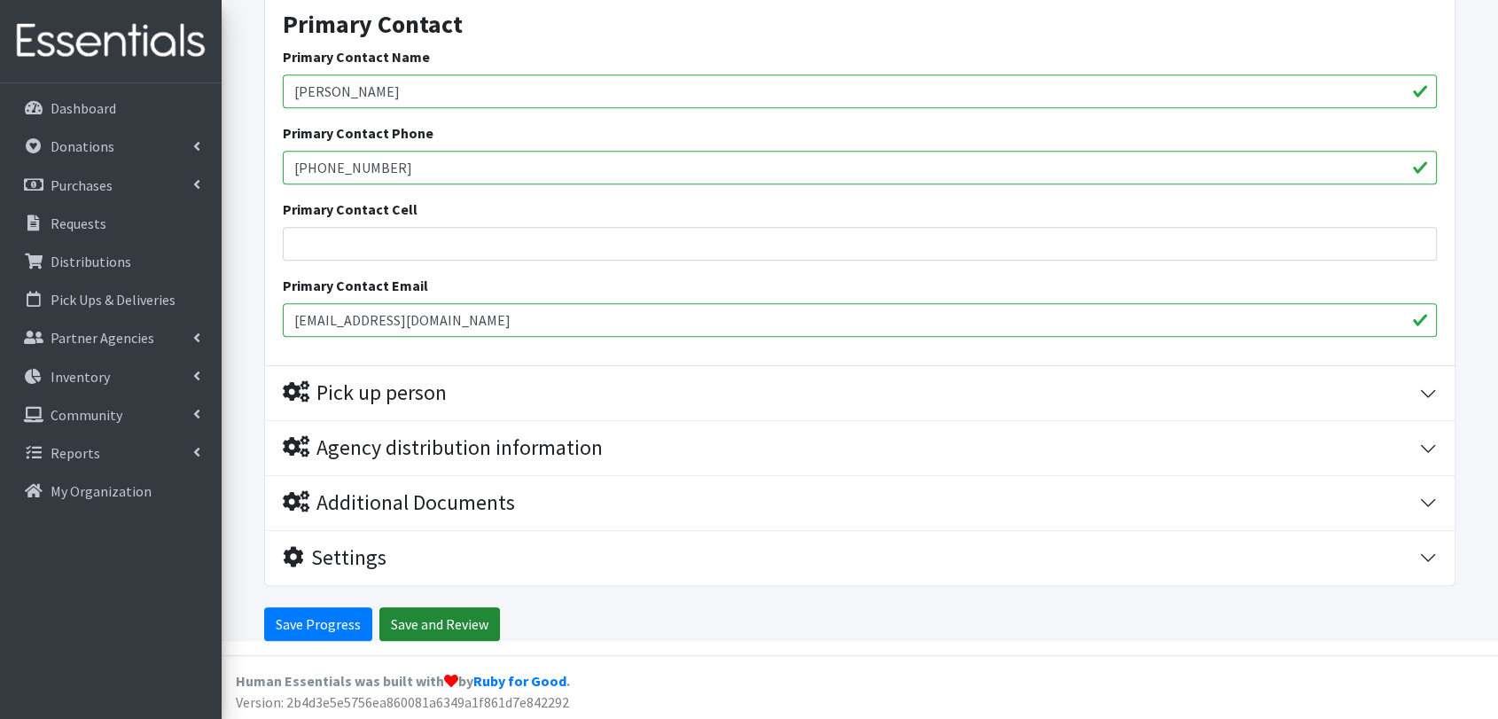
type input "[EMAIL_ADDRESS][DOMAIN_NAME]"
click at [443, 621] on input "Save and Review" at bounding box center [439, 624] width 121 height 34
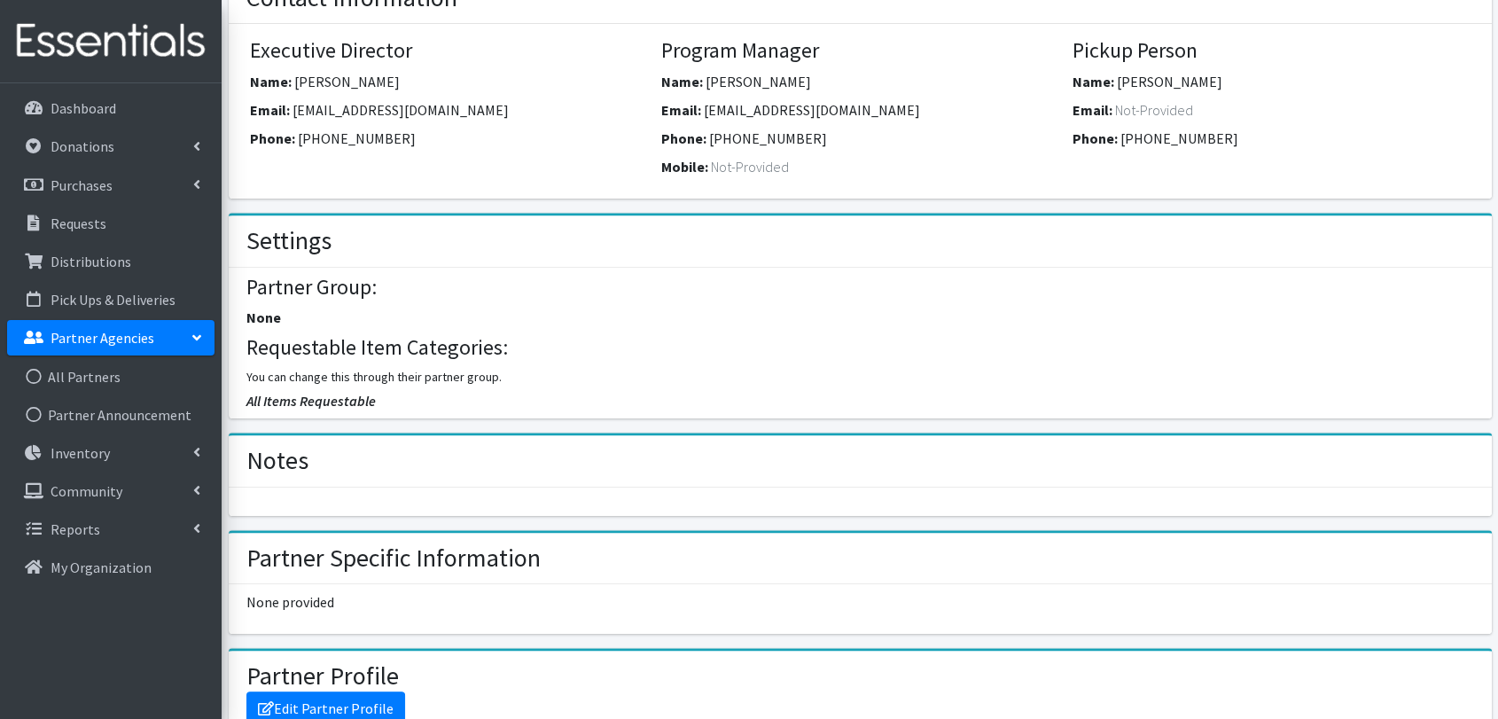
scroll to position [295, 0]
